Goal: Information Seeking & Learning: Learn about a topic

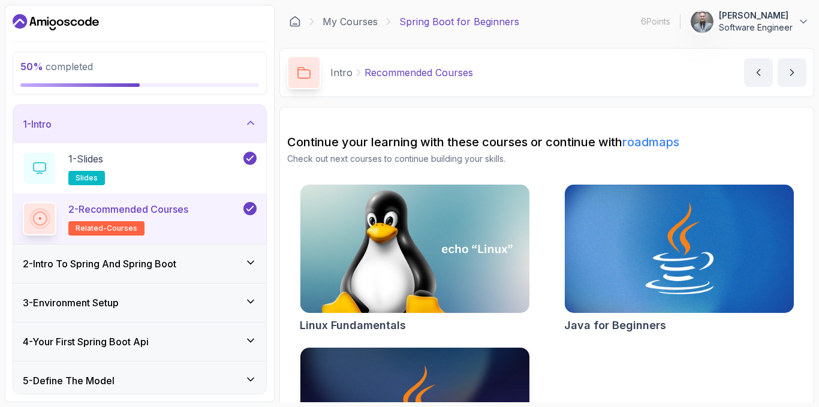
scroll to position [279, 0]
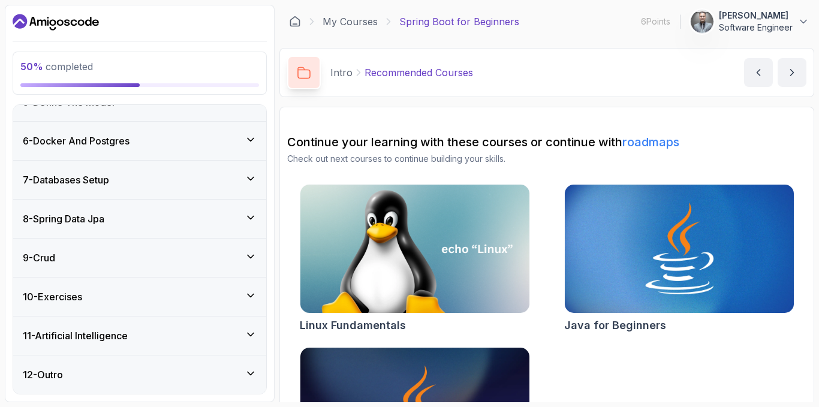
click at [221, 177] on div "7 - Databases Setup" at bounding box center [140, 180] width 234 height 14
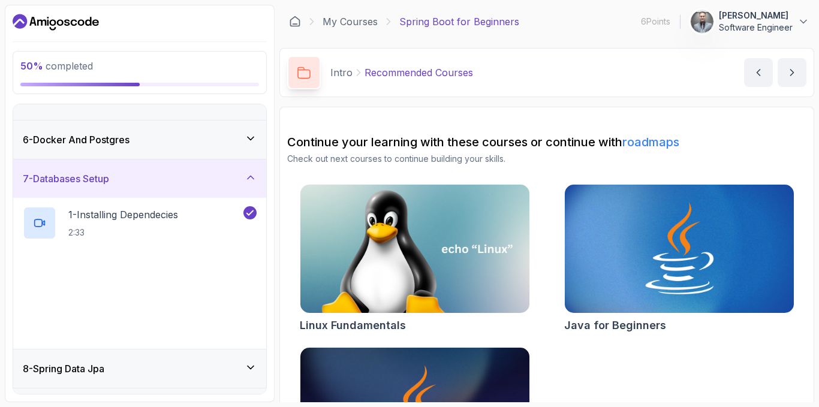
scroll to position [178, 0]
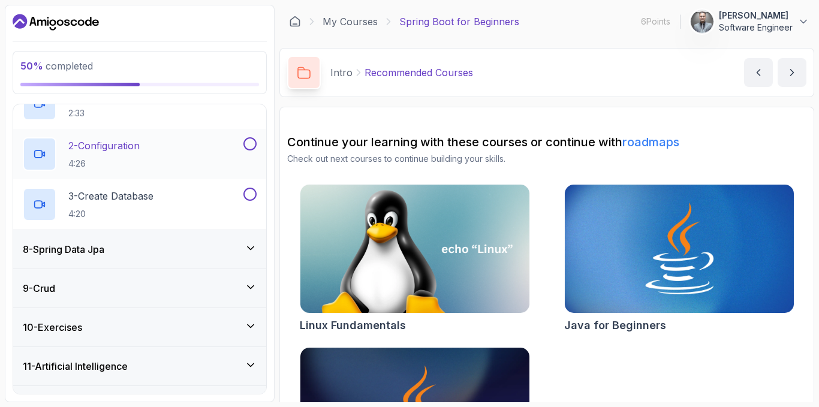
click at [138, 261] on div "8 - Spring Data Jpa" at bounding box center [139, 249] width 253 height 38
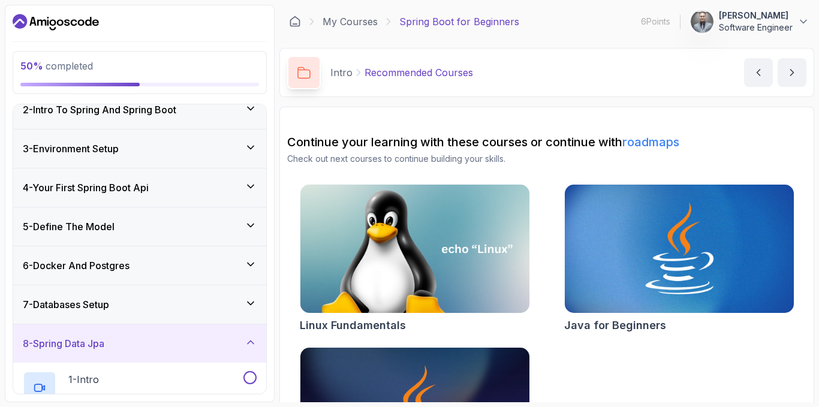
scroll to position [0, 0]
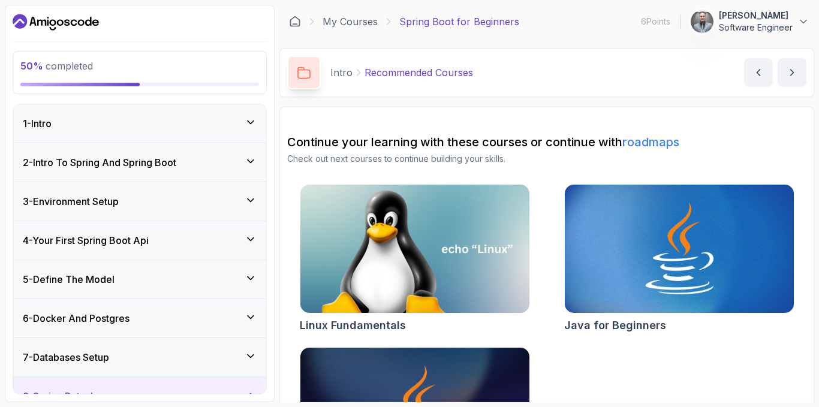
click at [109, 364] on h3 "7 - Databases Setup" at bounding box center [66, 357] width 86 height 14
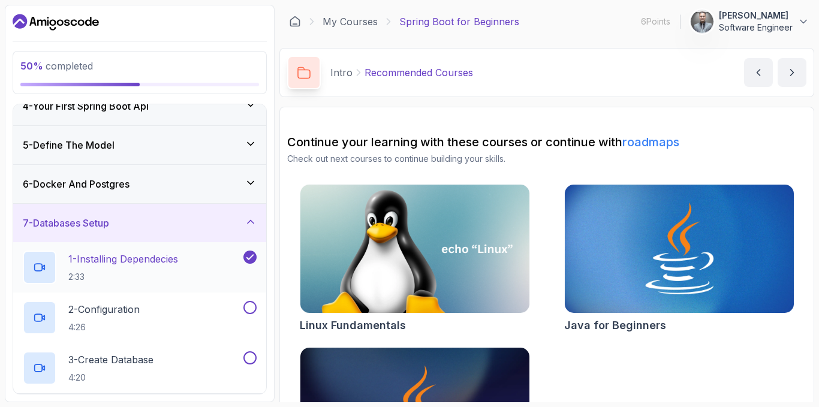
scroll to position [120, 0]
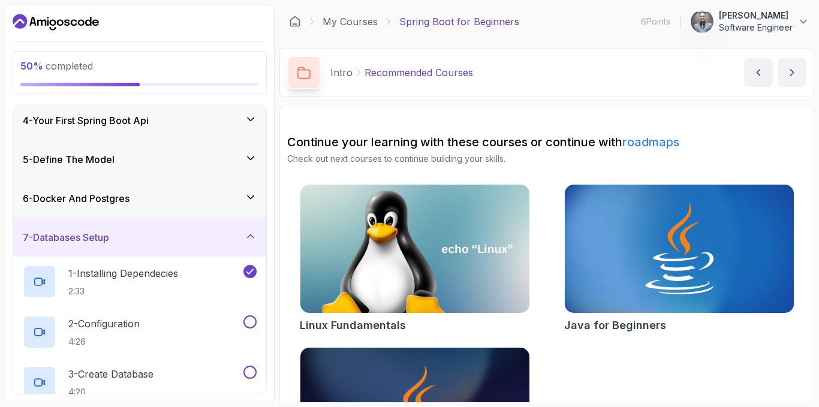
click at [144, 194] on div "6 - Docker And Postgres" at bounding box center [140, 198] width 234 height 14
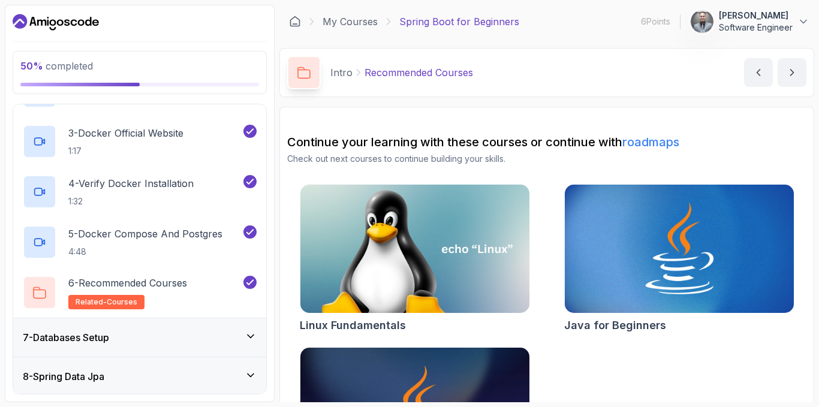
scroll to position [420, 0]
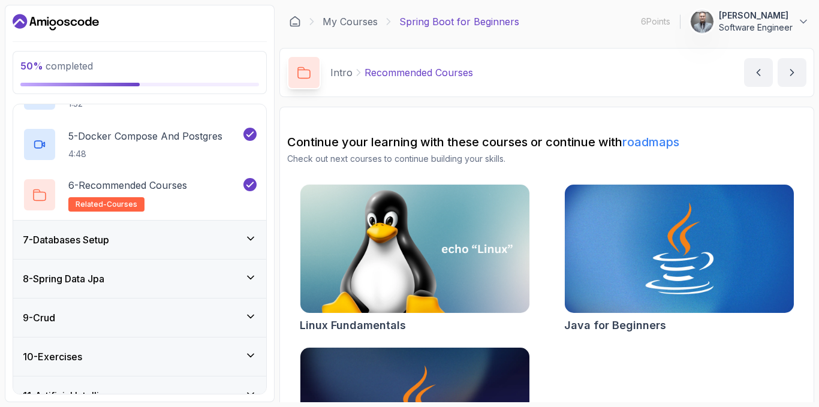
click at [137, 237] on div "7 - Databases Setup" at bounding box center [140, 240] width 234 height 14
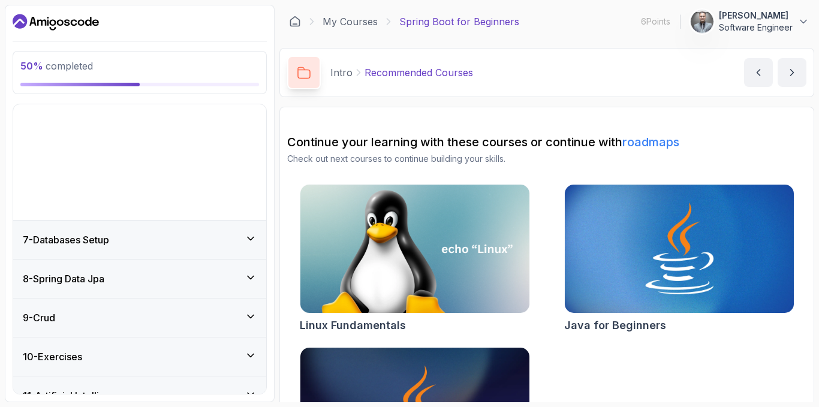
scroll to position [178, 0]
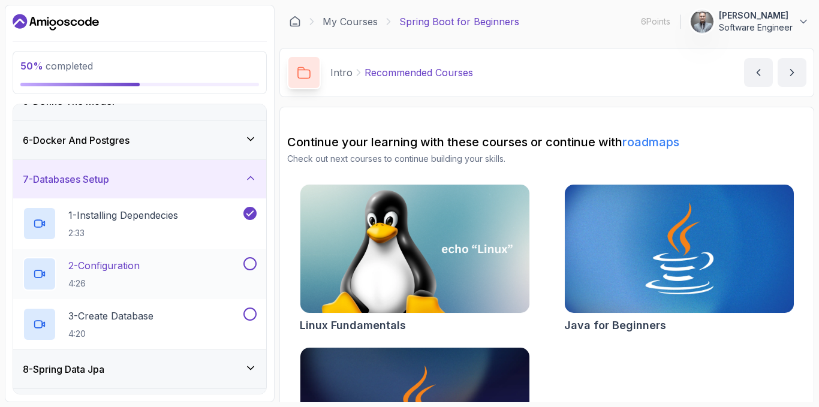
click at [140, 265] on p "2 - Configuration" at bounding box center [103, 265] width 71 height 14
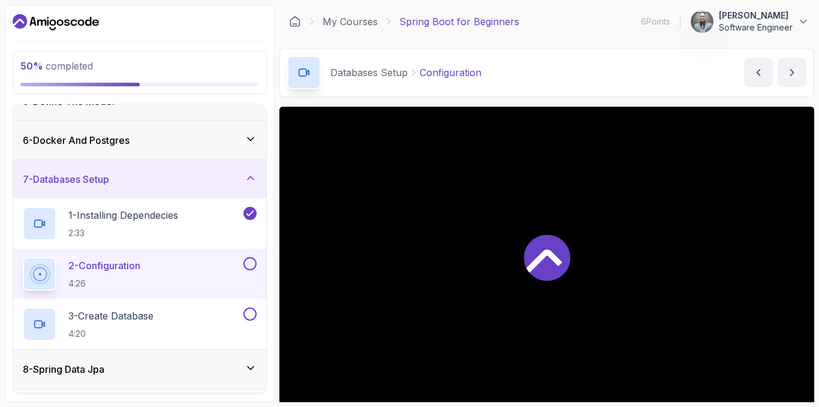
click at [545, 218] on div at bounding box center [546, 257] width 535 height 301
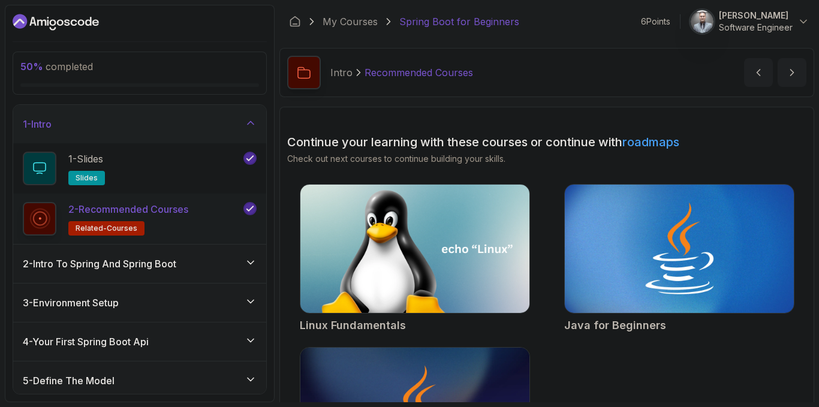
click at [453, 176] on div "Continue your learning with these courses or continue with roadmaps Check out n…" at bounding box center [546, 317] width 519 height 367
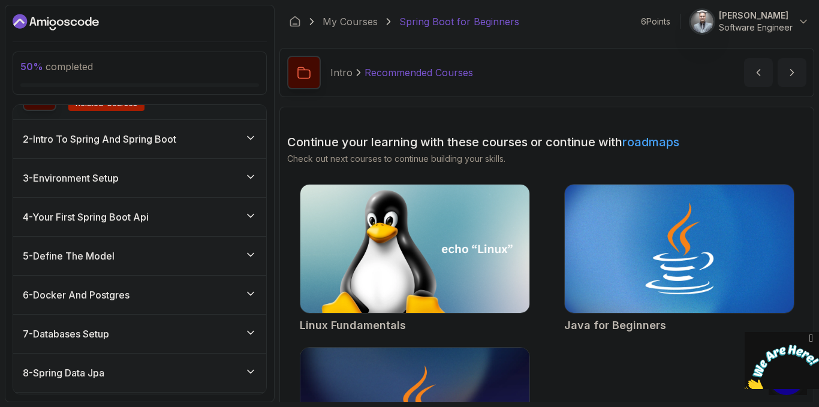
scroll to position [240, 0]
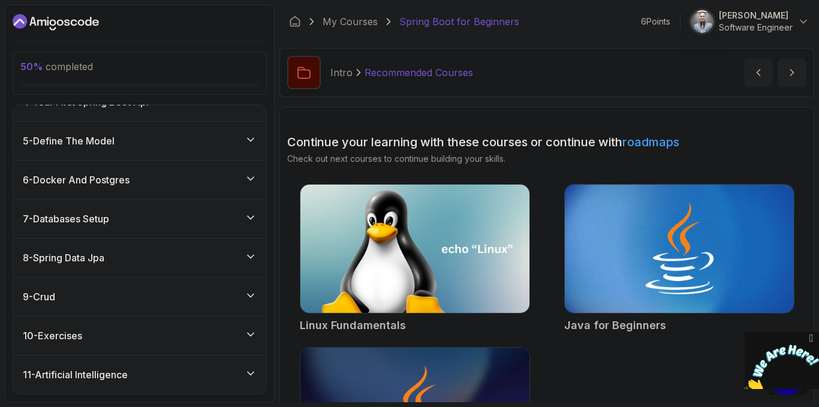
click at [103, 179] on h3 "6 - Docker And Postgres" at bounding box center [76, 180] width 107 height 14
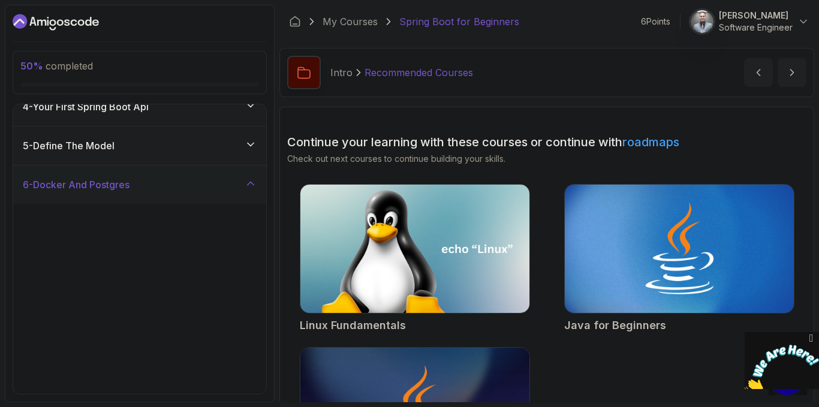
scroll to position [139, 0]
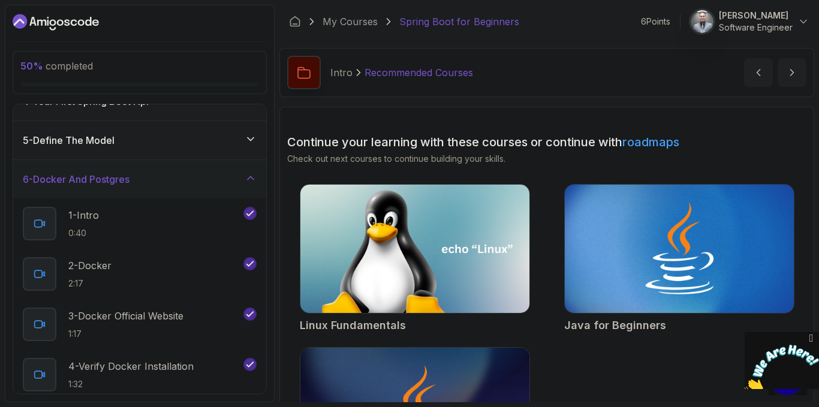
click at [128, 186] on h3 "6 - Docker And Postgres" at bounding box center [76, 179] width 107 height 14
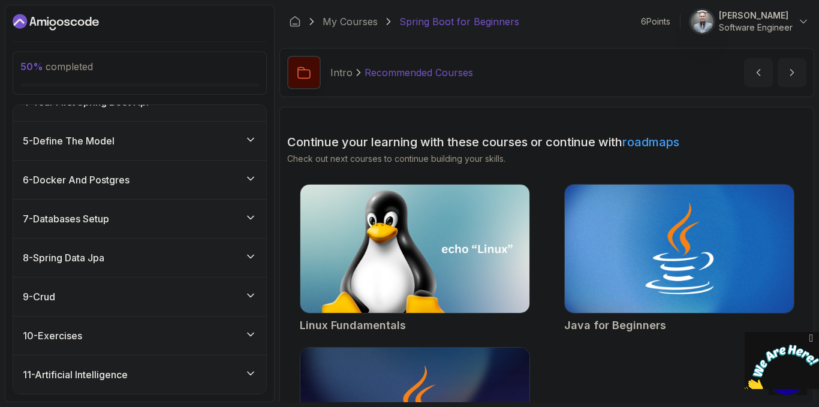
click at [125, 212] on div "7 - Databases Setup" at bounding box center [140, 219] width 234 height 14
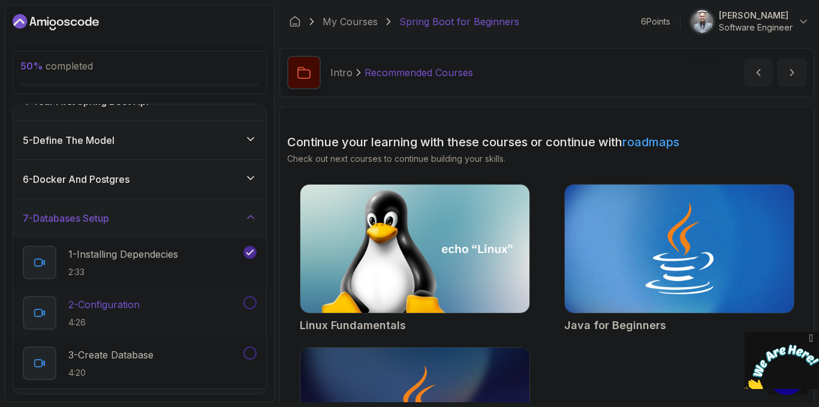
click at [122, 301] on p "2 - Configuration" at bounding box center [103, 304] width 71 height 14
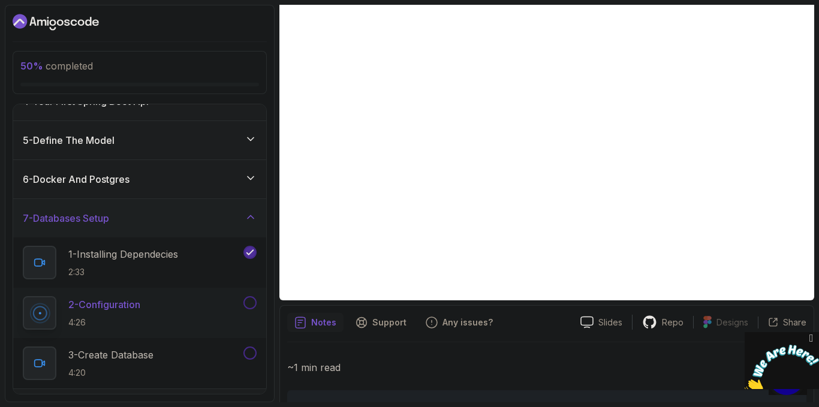
scroll to position [120, 0]
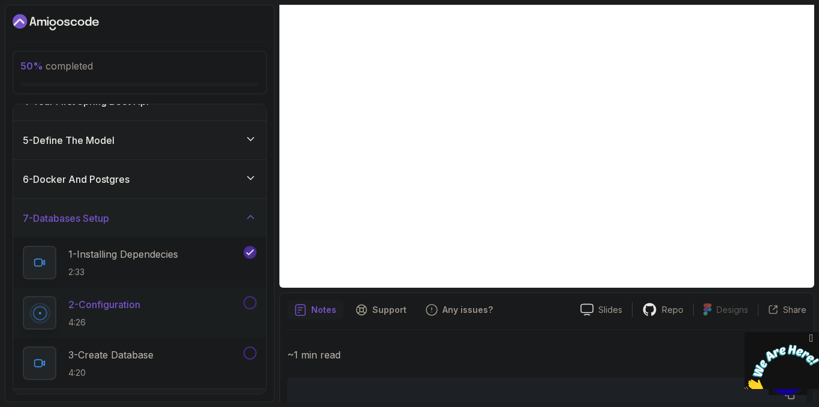
click at [811, 335] on icon "Close" at bounding box center [811, 338] width 11 height 13
click at [518, 359] on p "~1 min read" at bounding box center [546, 355] width 519 height 17
